Goal: Task Accomplishment & Management: Complete application form

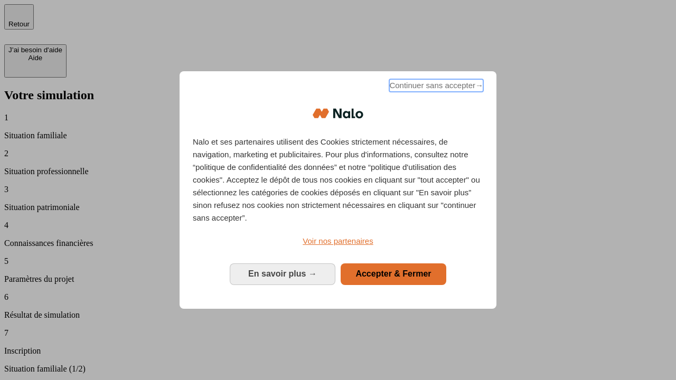
click at [435, 87] on span "Continuer sans accepter →" at bounding box center [436, 85] width 94 height 13
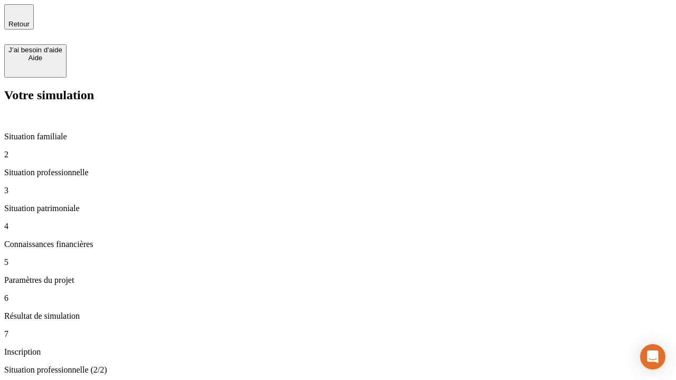
type input "30 000"
type input "40 000"
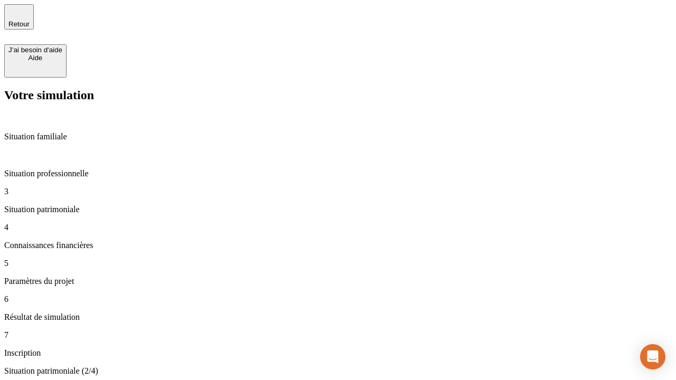
type input "1 100"
type input "20"
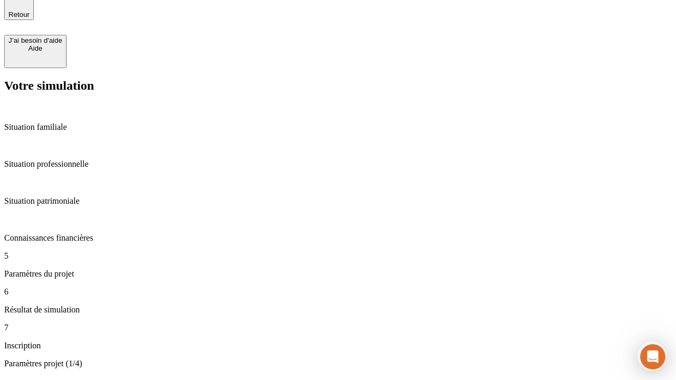
scroll to position [33, 0]
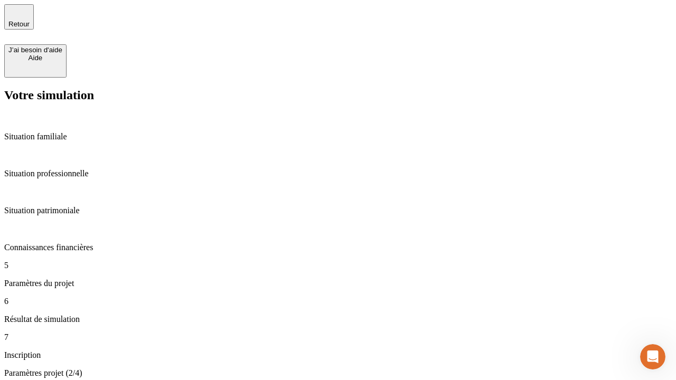
type input "40"
type input "62"
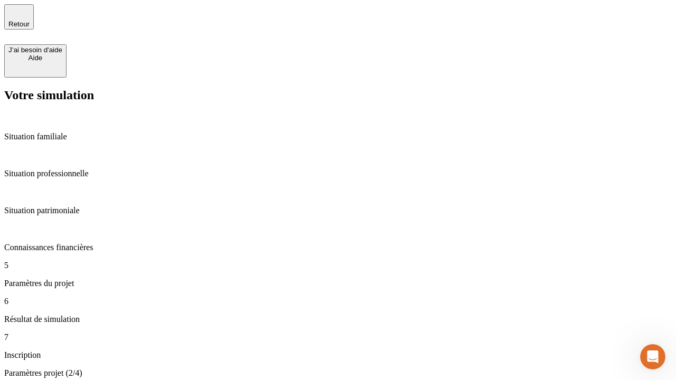
type input "50 000"
type input "640"
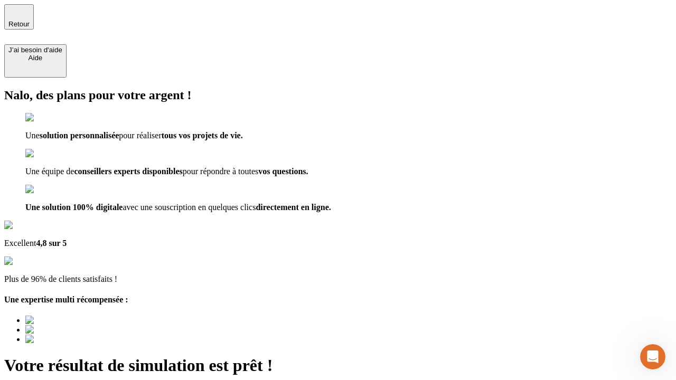
type input "[EMAIL_ADDRESS][DOMAIN_NAME]"
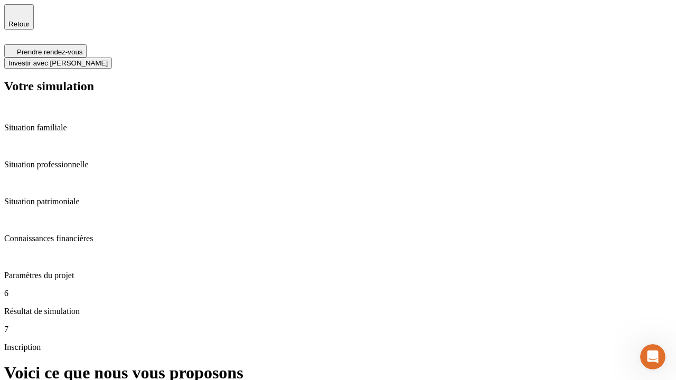
click at [108, 59] on span "Investir avec [PERSON_NAME]" at bounding box center [57, 63] width 99 height 8
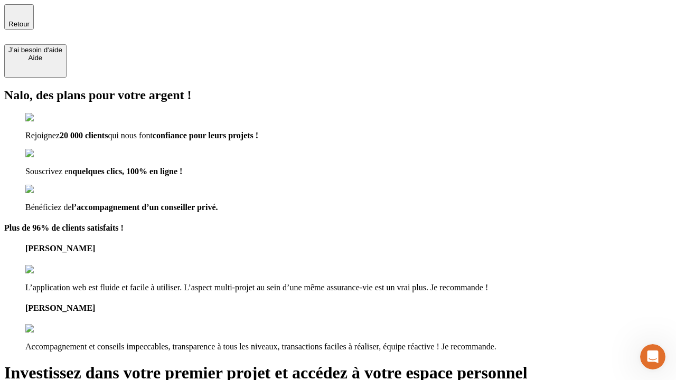
type input "[PERSON_NAME][EMAIL_ADDRESS][DOMAIN_NAME]"
